Goal: Task Accomplishment & Management: Use online tool/utility

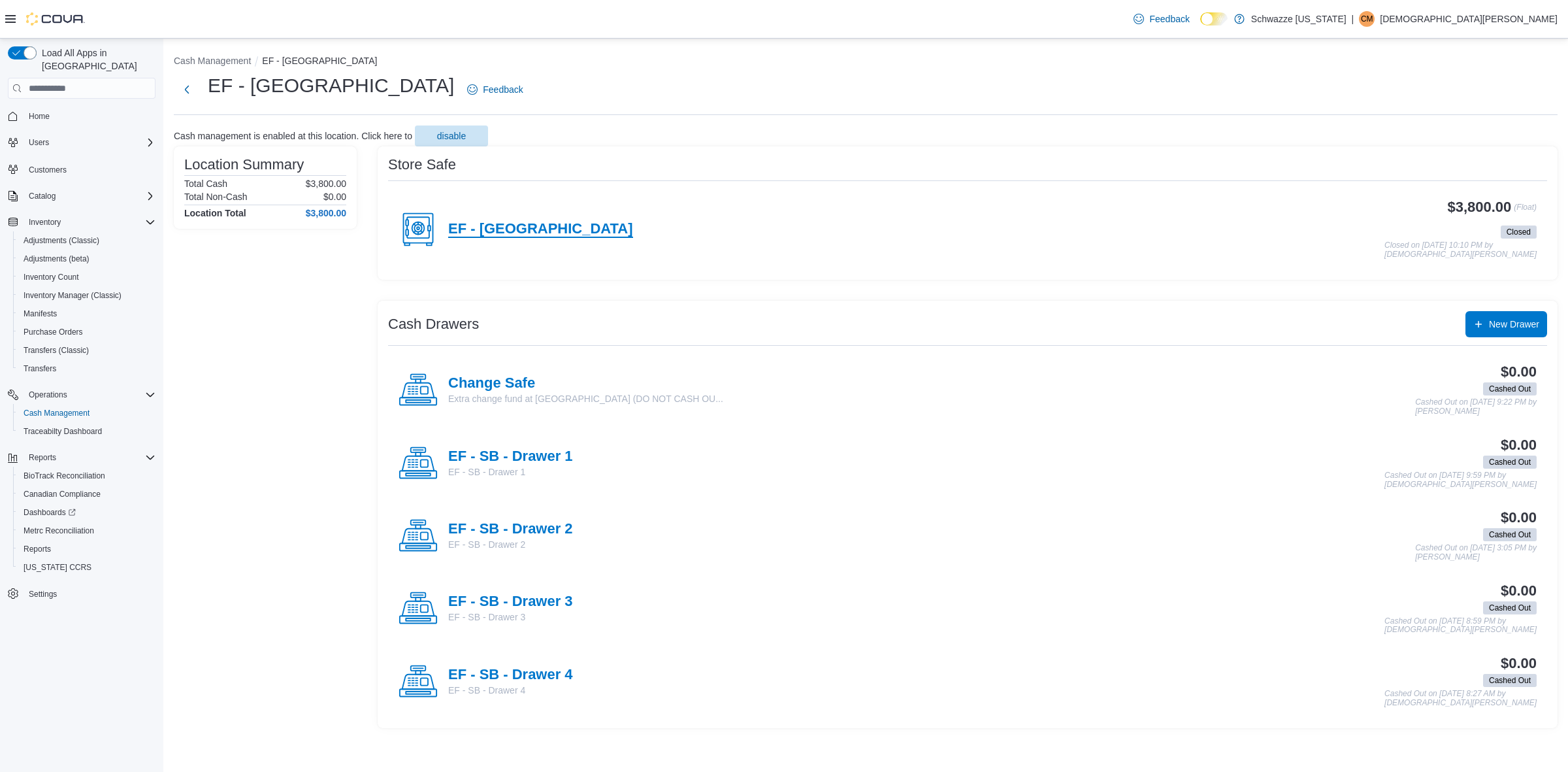
click at [513, 223] on h4 "EF - [GEOGRAPHIC_DATA]" at bounding box center [540, 230] width 185 height 17
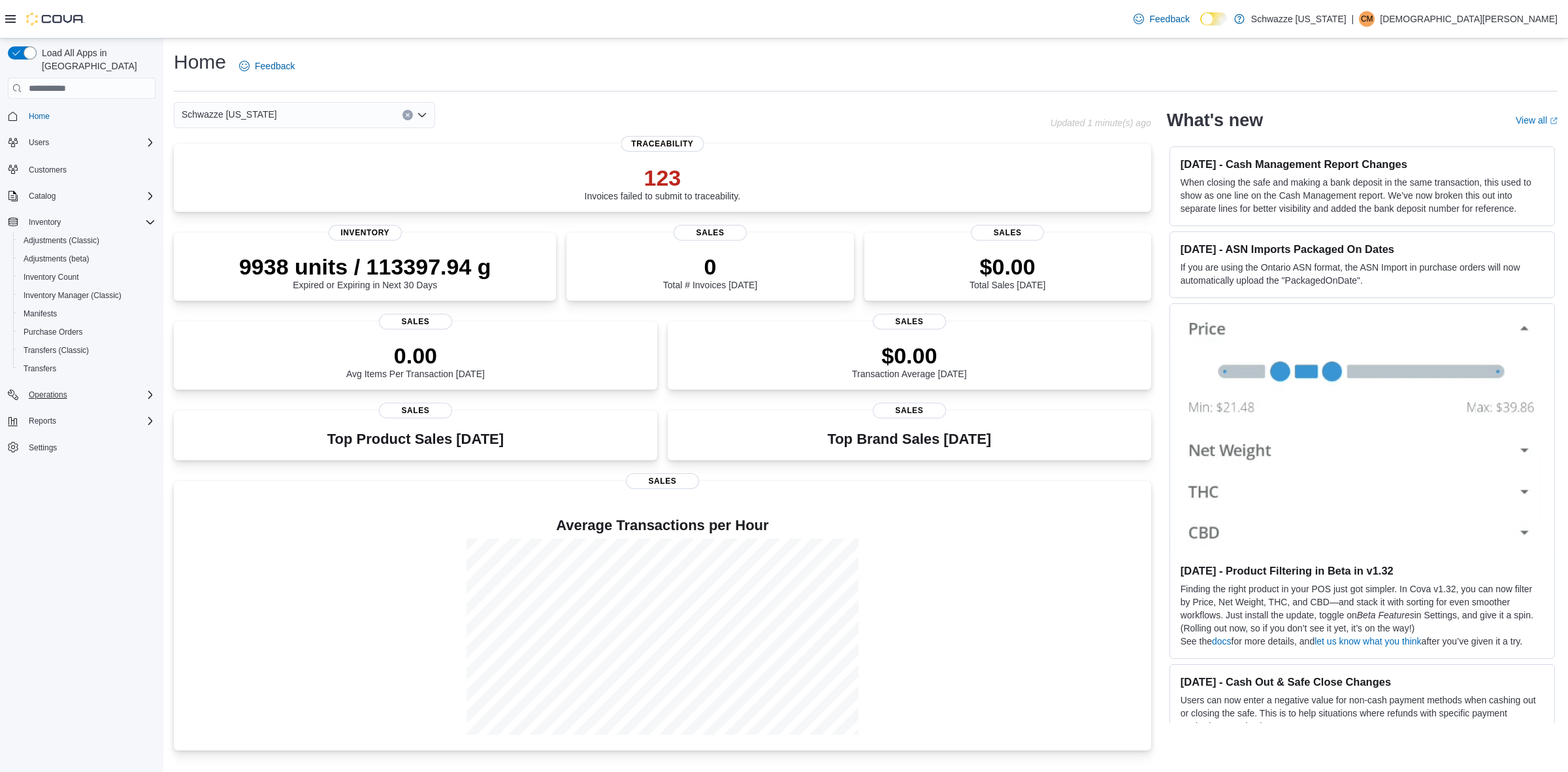
click at [148, 390] on icon "Complex example" at bounding box center [150, 394] width 4 height 8
click at [64, 407] on span "Cash Management" at bounding box center [57, 412] width 66 height 10
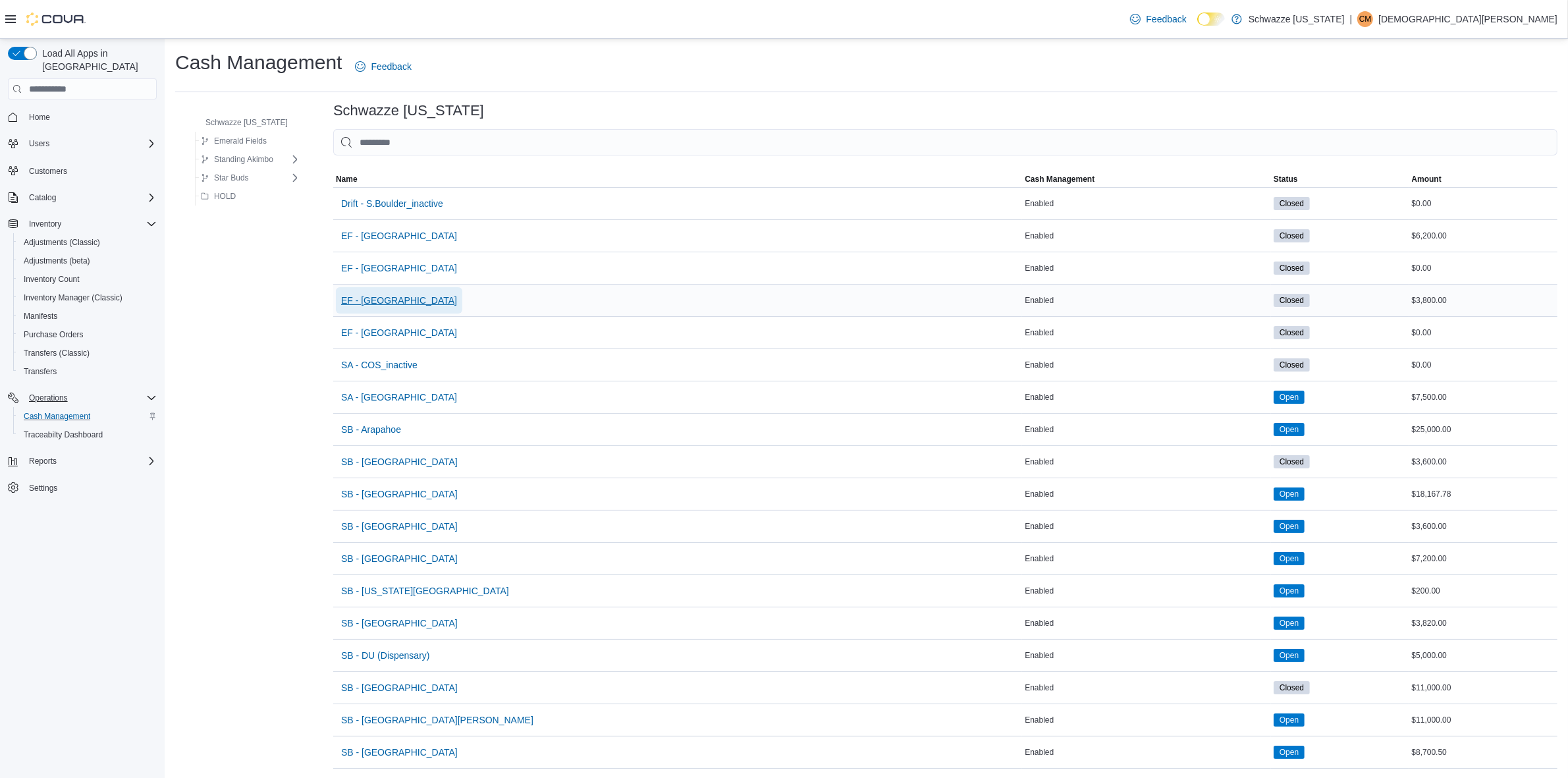
click at [383, 299] on span "EF - [GEOGRAPHIC_DATA]" at bounding box center [399, 300] width 116 height 13
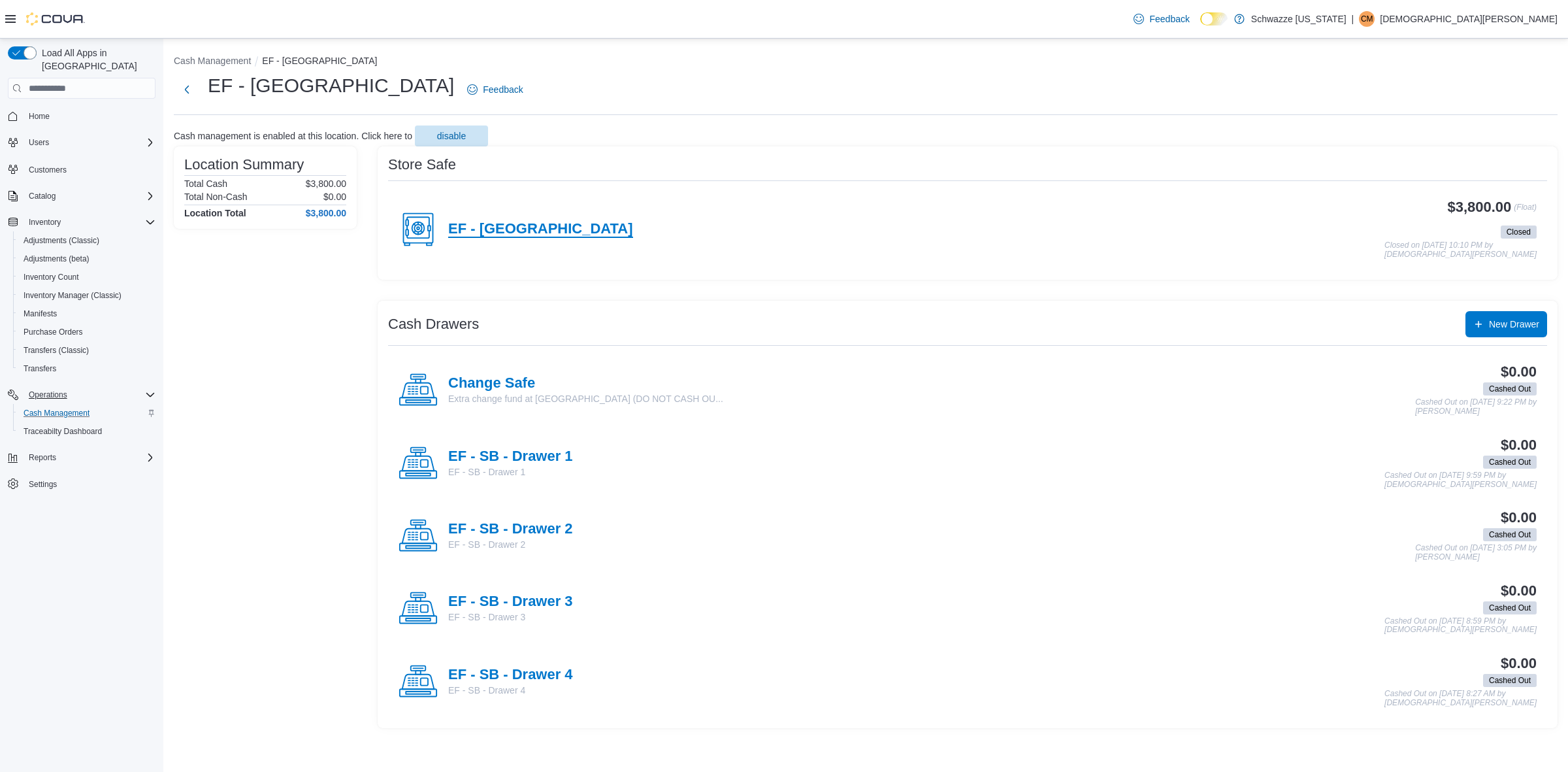
click at [543, 225] on h4 "EF - [GEOGRAPHIC_DATA]" at bounding box center [540, 230] width 185 height 17
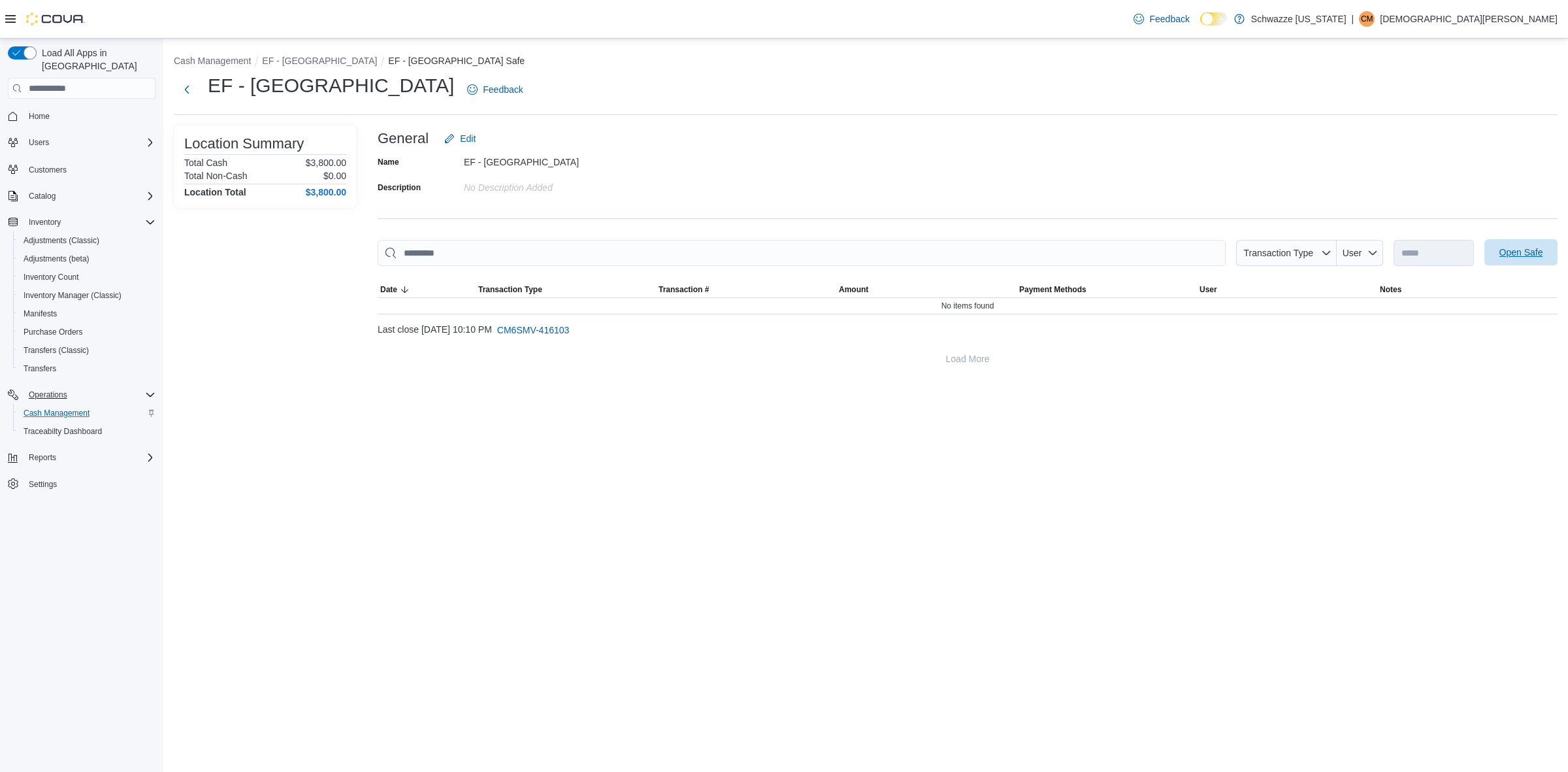
click at [1511, 249] on span "Open Safe" at bounding box center [1521, 253] width 44 height 13
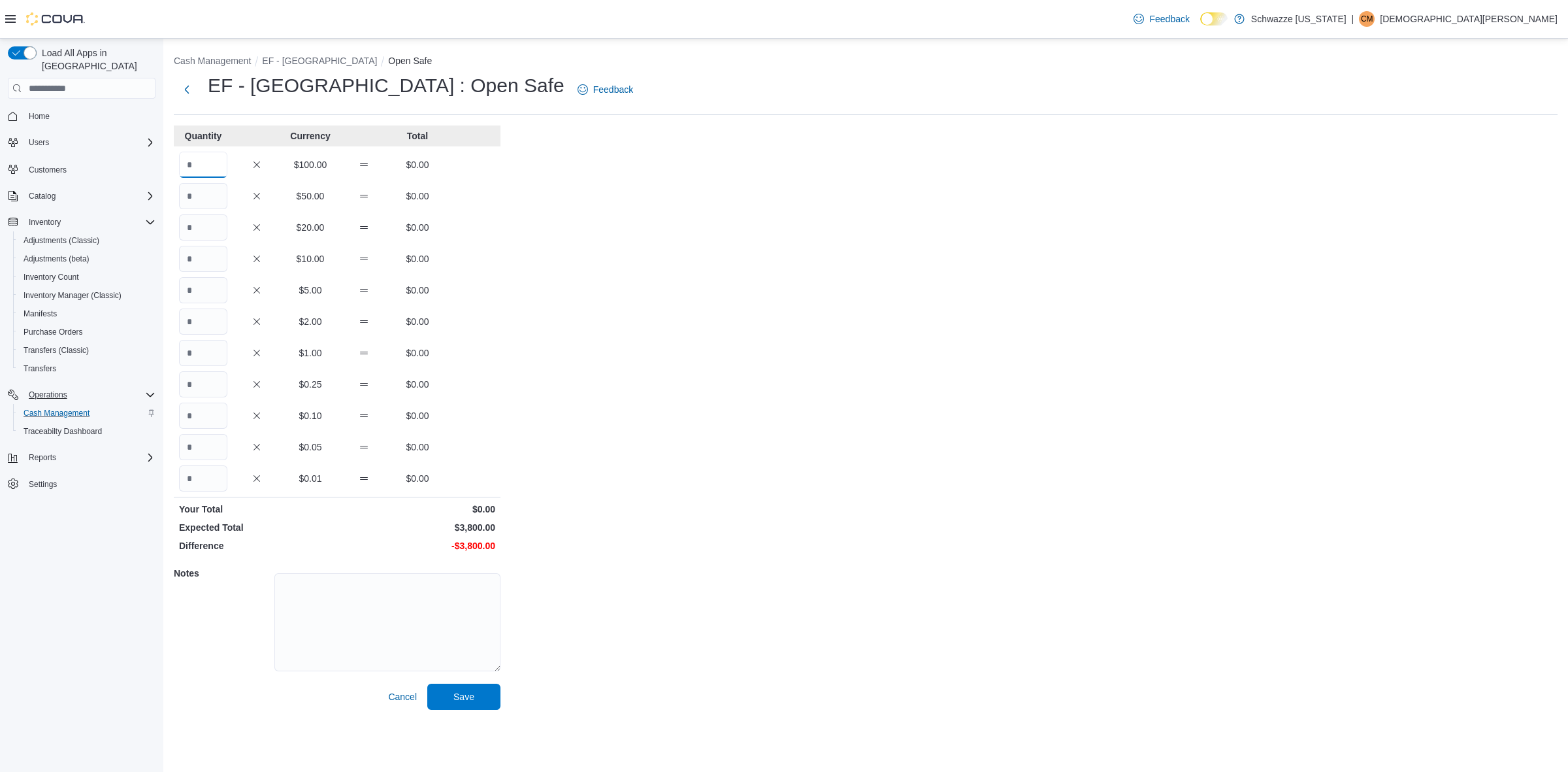
click at [193, 159] on input "Quantity" at bounding box center [203, 165] width 48 height 27
type input "**"
click at [322, 592] on textarea at bounding box center [387, 622] width 226 height 98
type textarea "**"
click at [483, 704] on span "Save" at bounding box center [463, 696] width 58 height 27
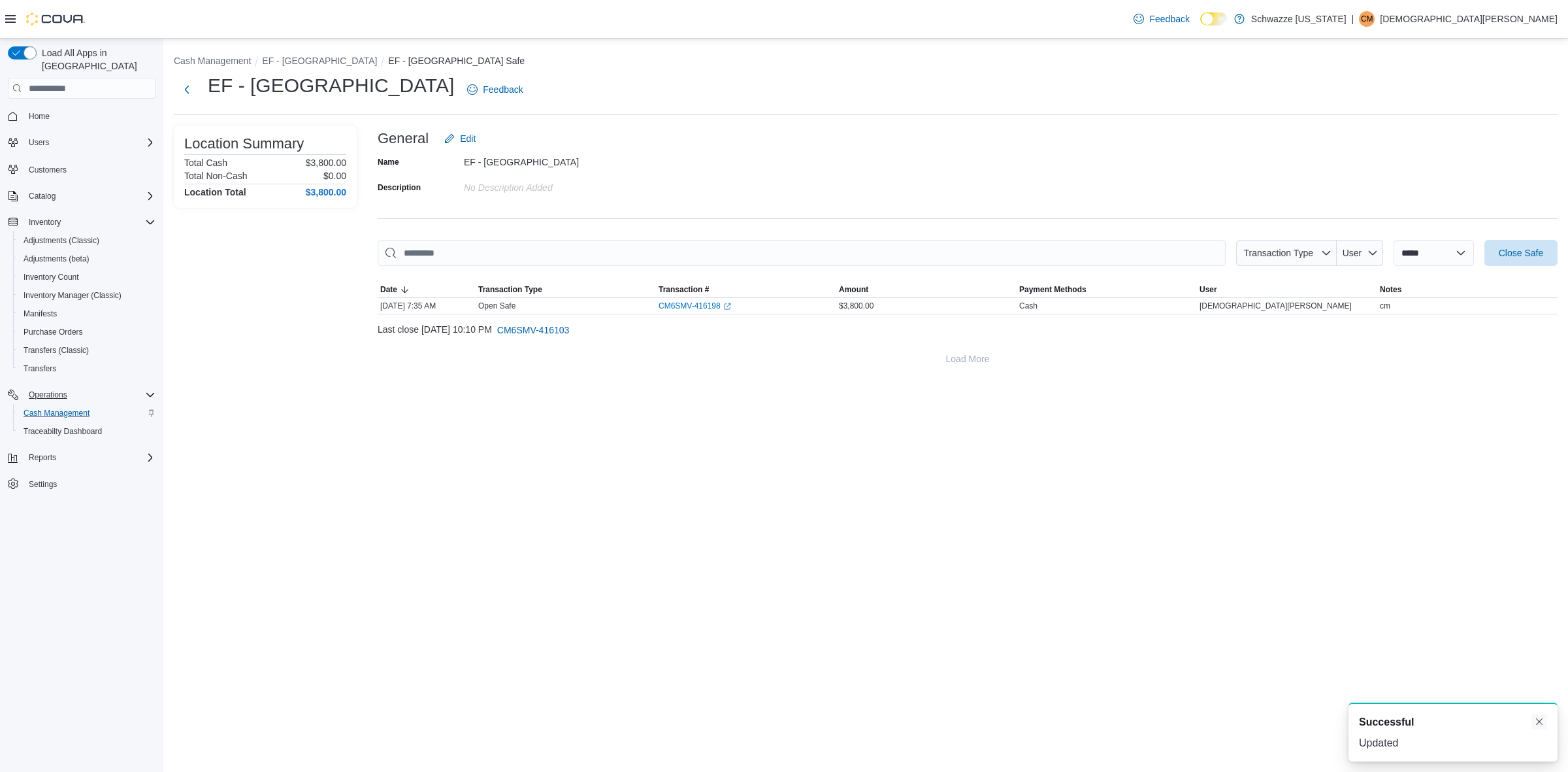
click at [1539, 725] on button "Dismiss toast" at bounding box center [1539, 722] width 16 height 16
